Goal: Check status

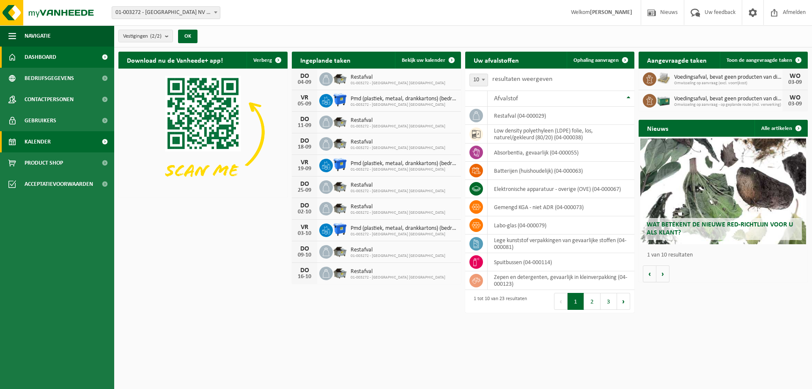
click at [52, 145] on link "Kalender" at bounding box center [57, 141] width 114 height 21
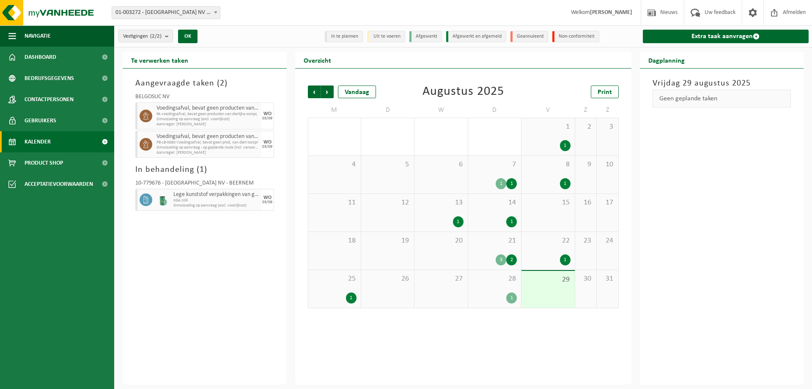
click at [152, 281] on div "Aangevraagde taken ( 2 ) BELGOSUC NV Voedingsafval, bevat geen producten van di…" at bounding box center [205, 226] width 164 height 316
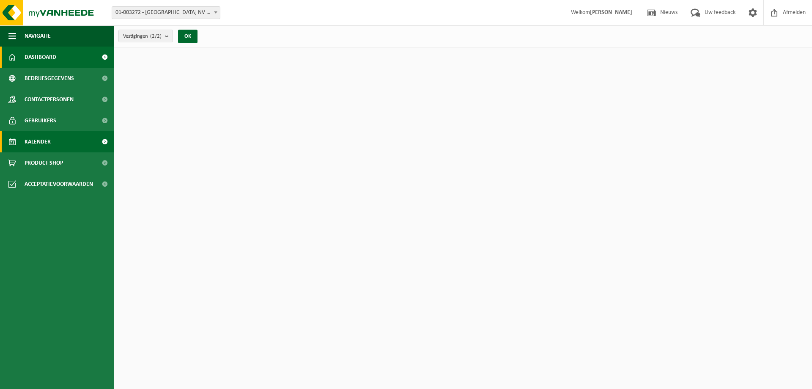
click at [66, 137] on link "Kalender" at bounding box center [57, 141] width 114 height 21
